Goal: Task Accomplishment & Management: Complete application form

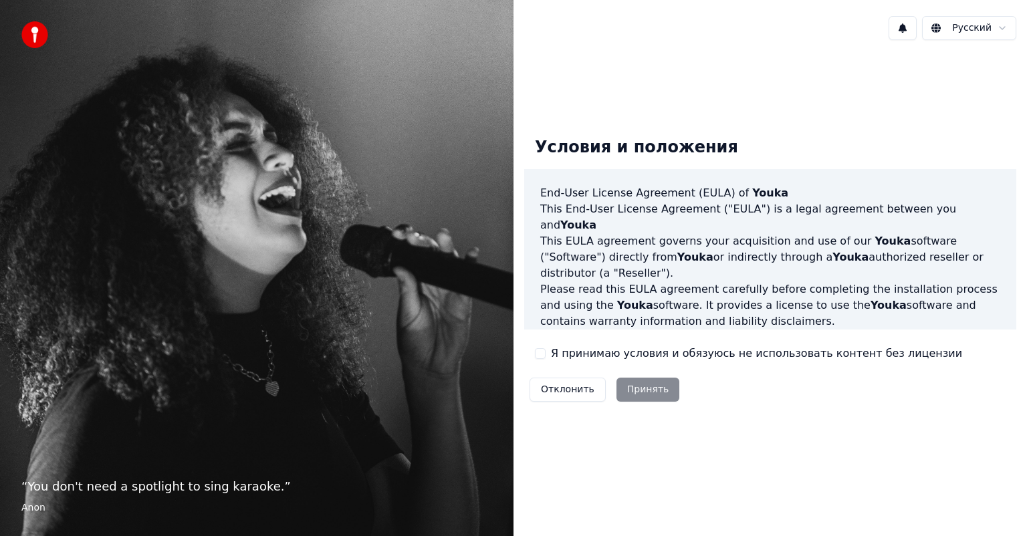
click at [556, 349] on label "Я принимаю условия и обязуюсь не использовать контент без лицензии" at bounding box center [756, 354] width 411 height 16
click at [546, 349] on button "Я принимаю условия и обязуюсь не использовать контент без лицензии" at bounding box center [540, 353] width 11 height 11
click at [635, 384] on button "Принять" at bounding box center [648, 390] width 64 height 24
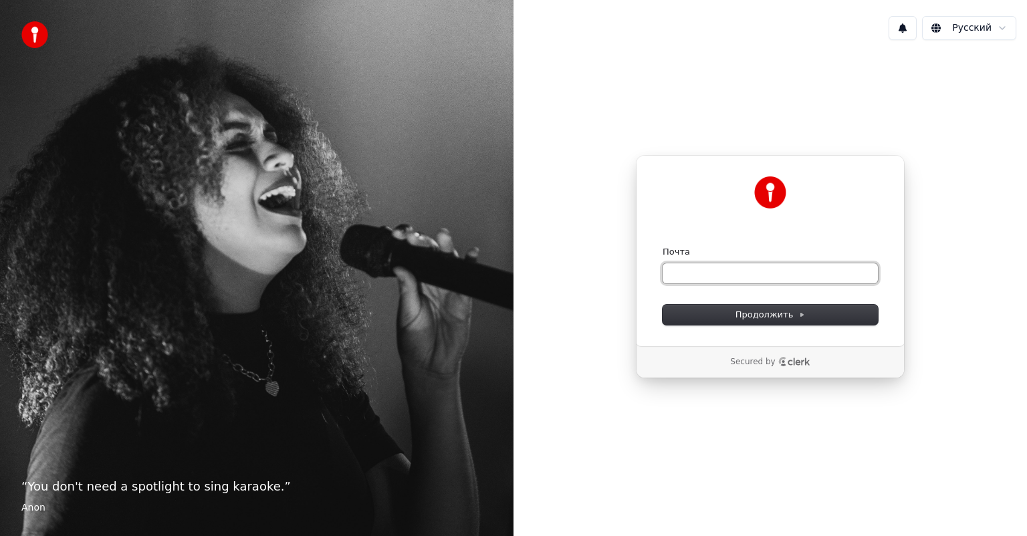
click at [713, 278] on input "Почта" at bounding box center [770, 273] width 215 height 20
type input "*"
click at [734, 314] on button "Продолжить" at bounding box center [770, 315] width 215 height 20
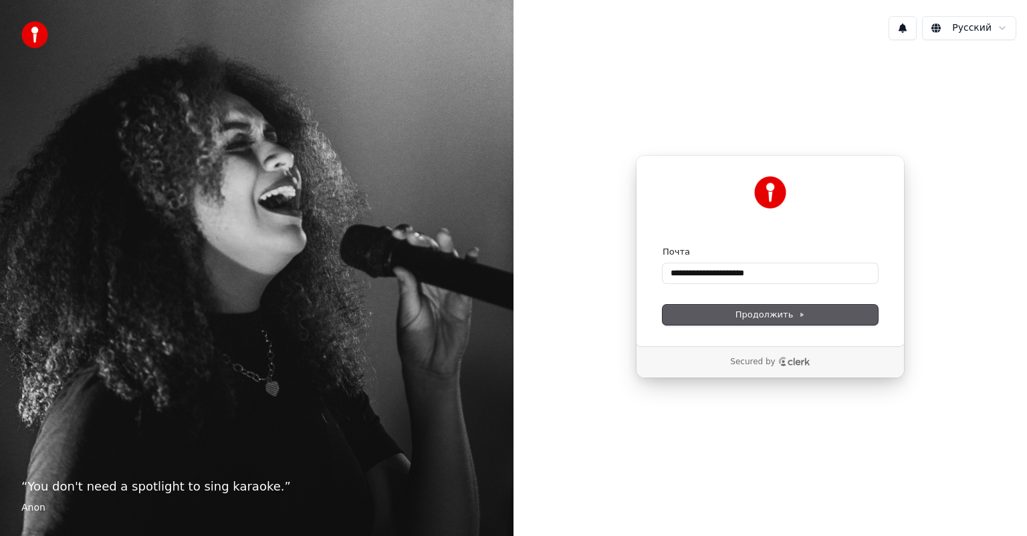
type input "**********"
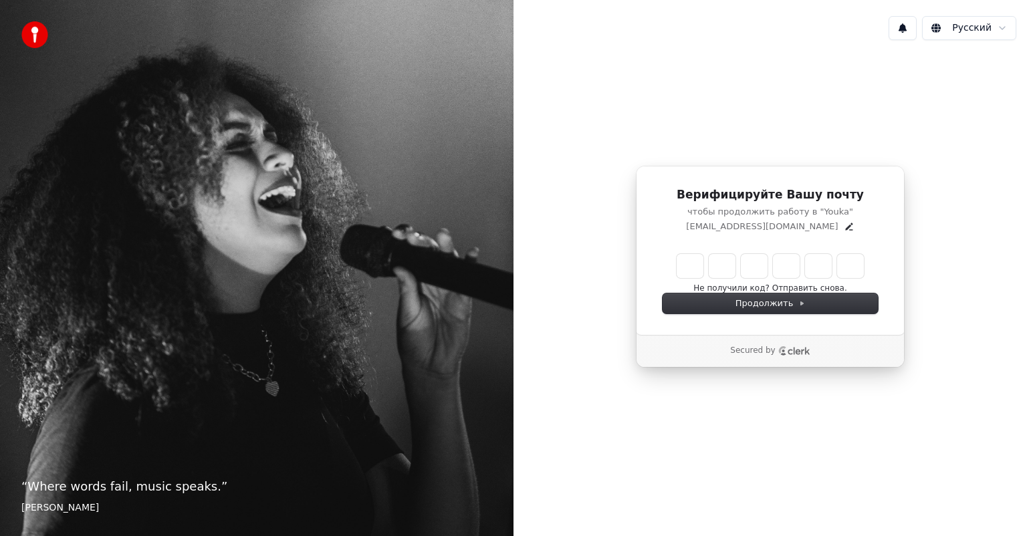
click at [700, 272] on input "Enter verification code" at bounding box center [770, 266] width 187 height 24
type input "******"
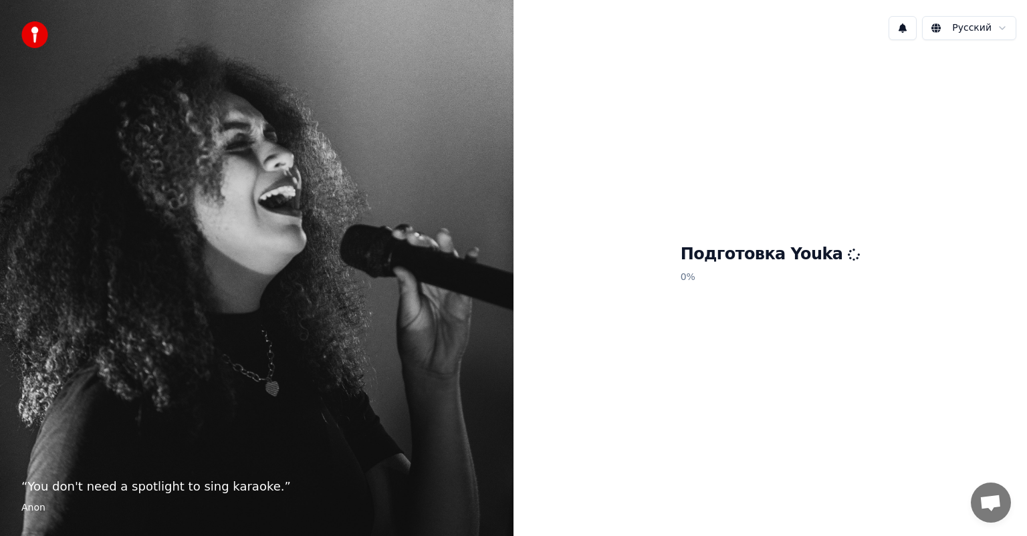
click at [693, 343] on div "Подготовка Youka 0 %" at bounding box center [769, 267] width 513 height 432
click at [832, 249] on h1 "Подготовка Youka" at bounding box center [771, 254] width 180 height 21
click at [840, 264] on h1 "Подготовка Youka" at bounding box center [771, 254] width 180 height 21
click at [928, 81] on div "Подготовка Youka 0 %" at bounding box center [769, 267] width 513 height 432
